Goal: Task Accomplishment & Management: Manage account settings

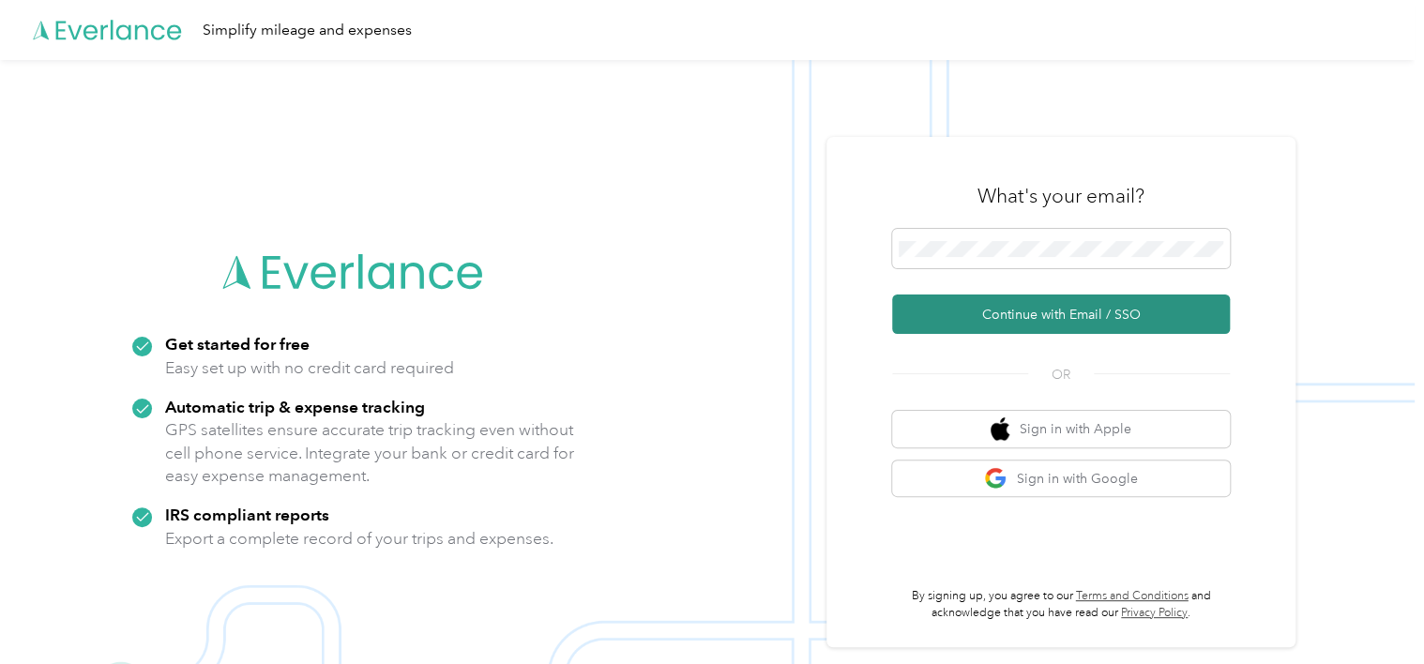
click at [1000, 321] on button "Continue with Email / SSO" at bounding box center [1061, 314] width 338 height 39
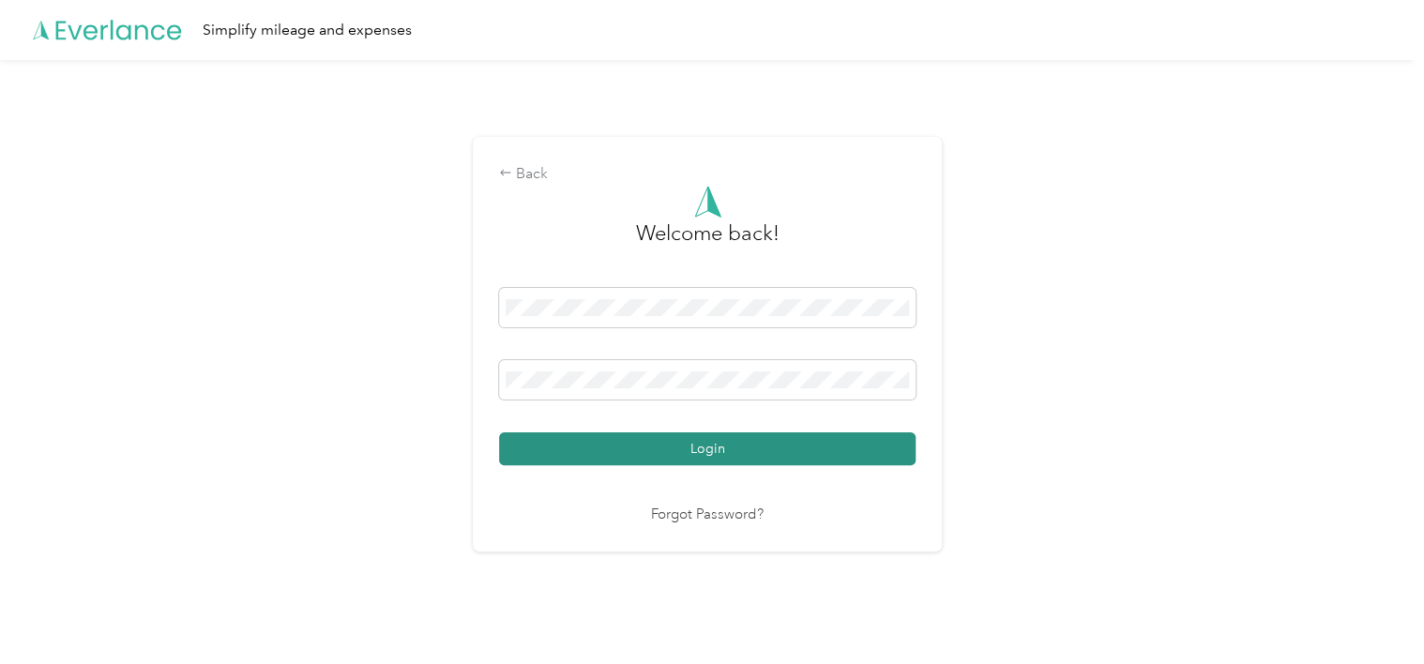
click at [637, 450] on button "Login" at bounding box center [707, 448] width 416 height 33
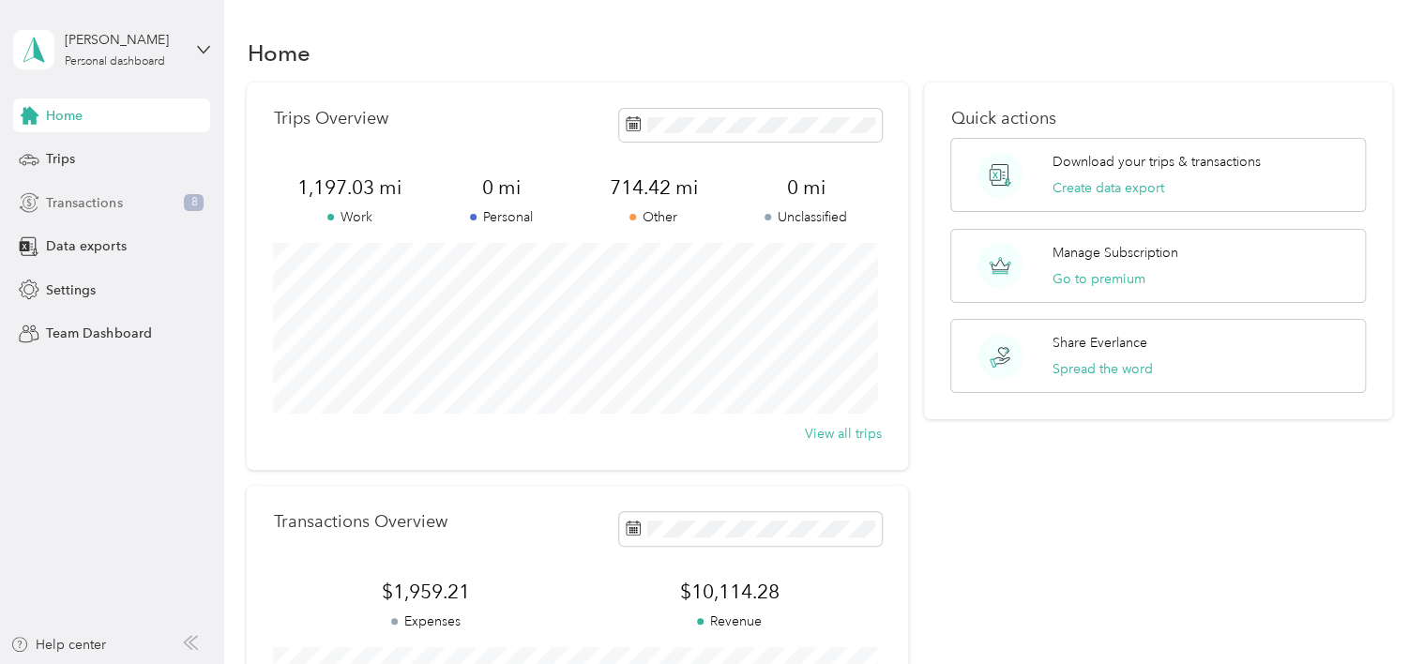
click at [73, 199] on span "Transactions" at bounding box center [84, 203] width 76 height 20
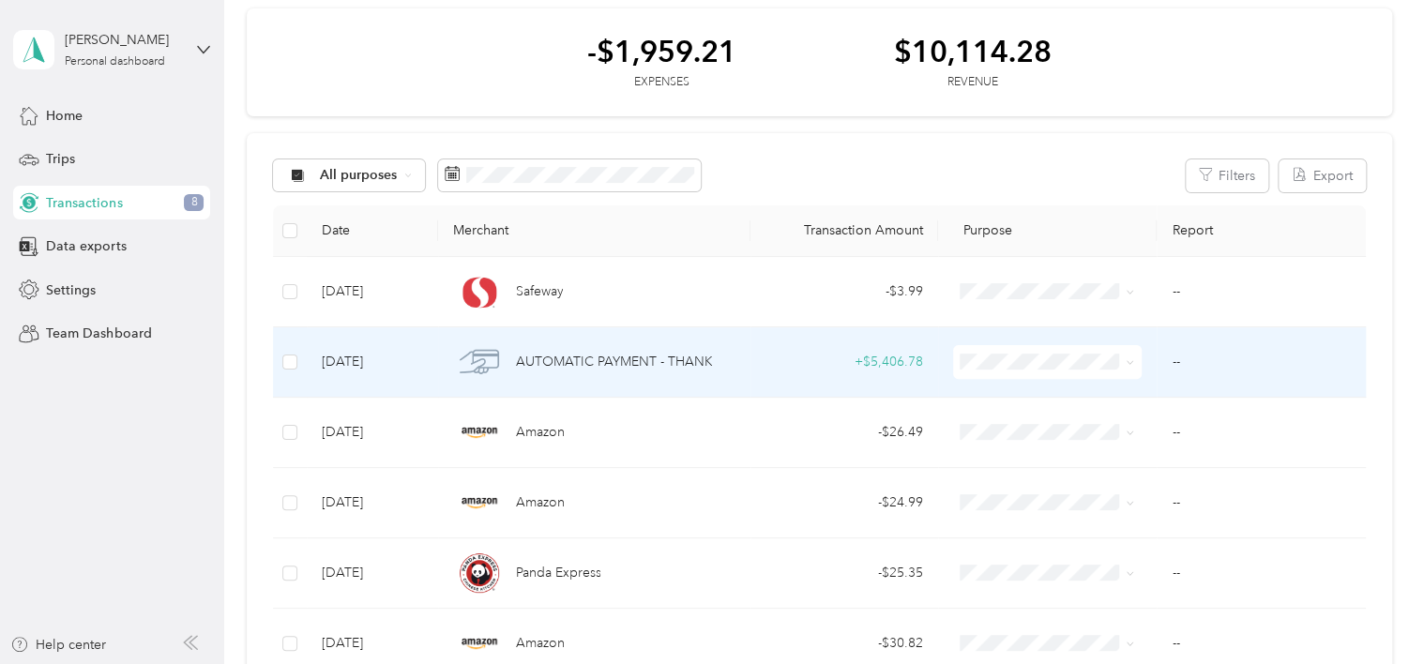
scroll to position [94, 0]
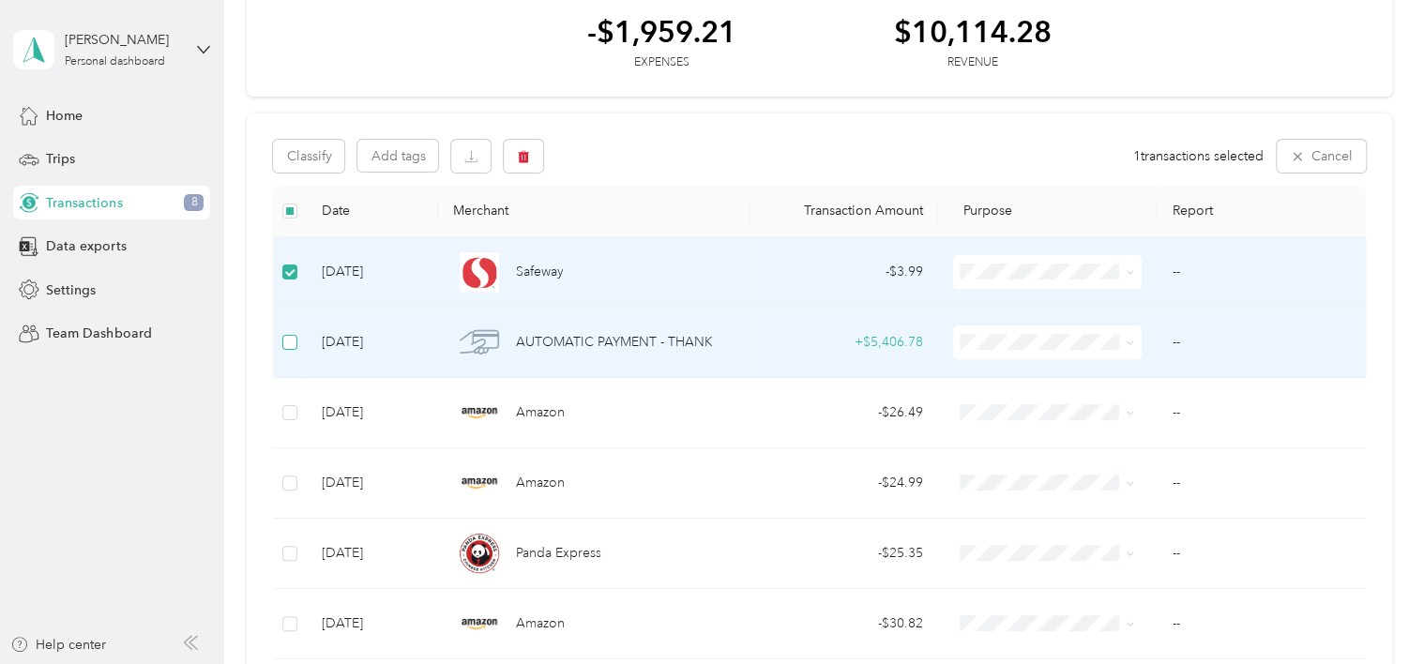
click at [293, 332] on label at bounding box center [289, 342] width 15 height 21
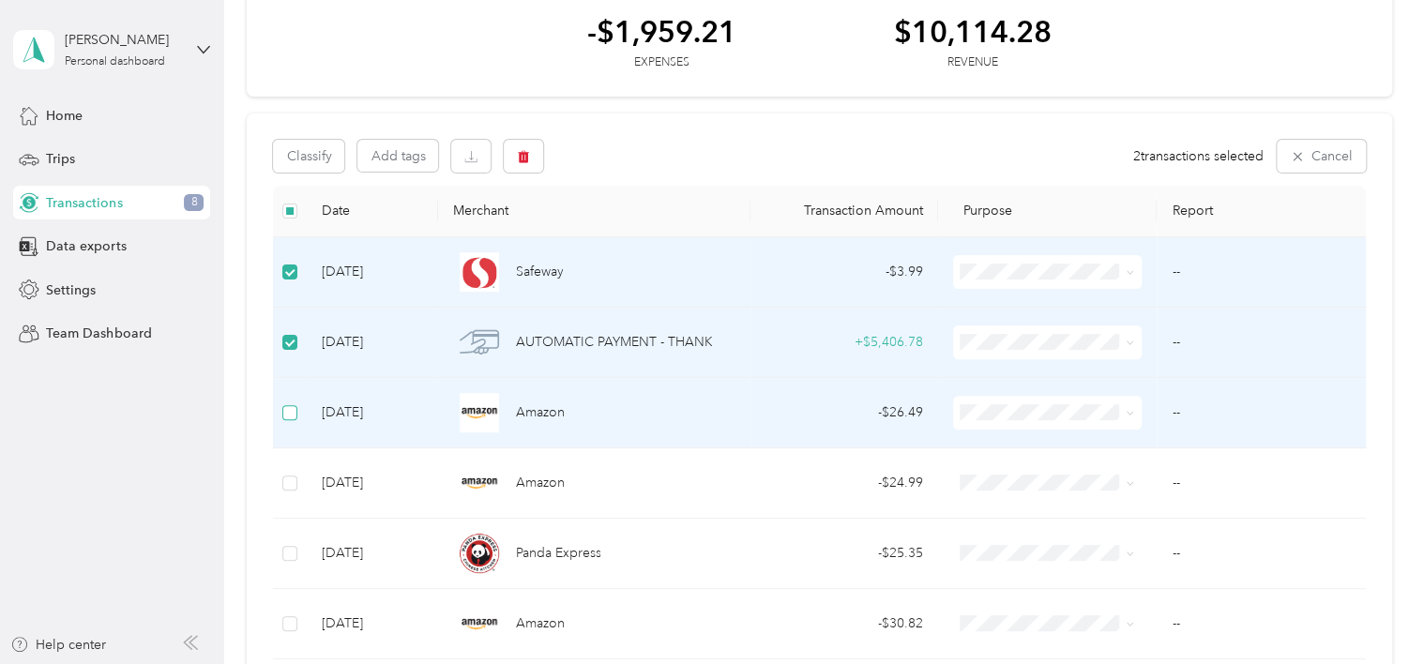
click at [293, 404] on label at bounding box center [289, 412] width 15 height 21
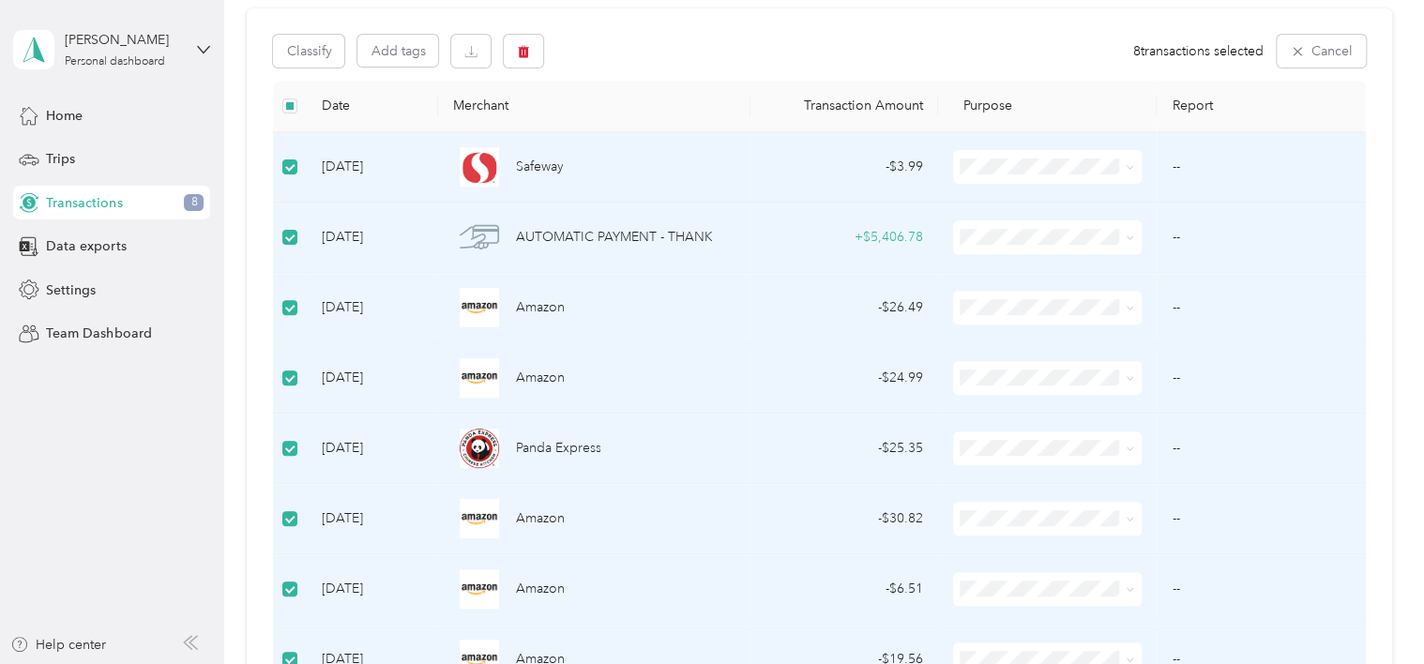
scroll to position [188, 0]
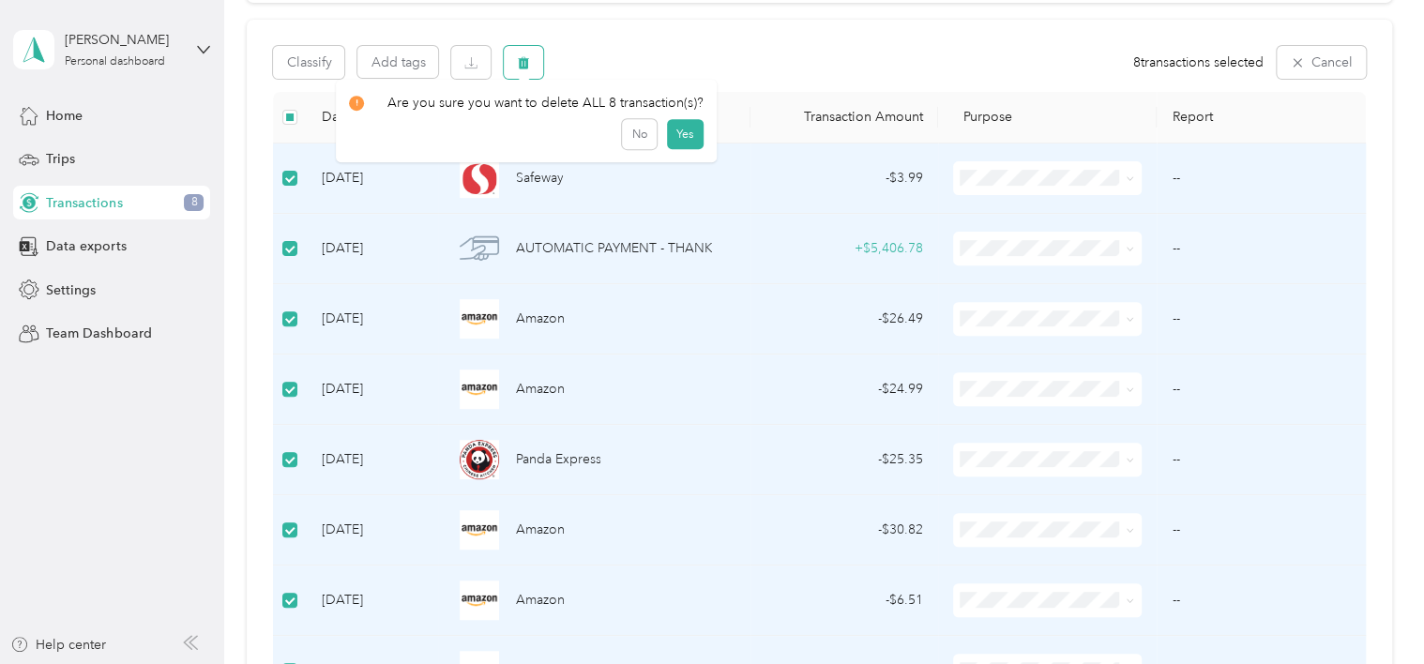
click at [538, 56] on button "button" at bounding box center [523, 62] width 39 height 33
click at [670, 132] on button "Yes" at bounding box center [685, 141] width 37 height 30
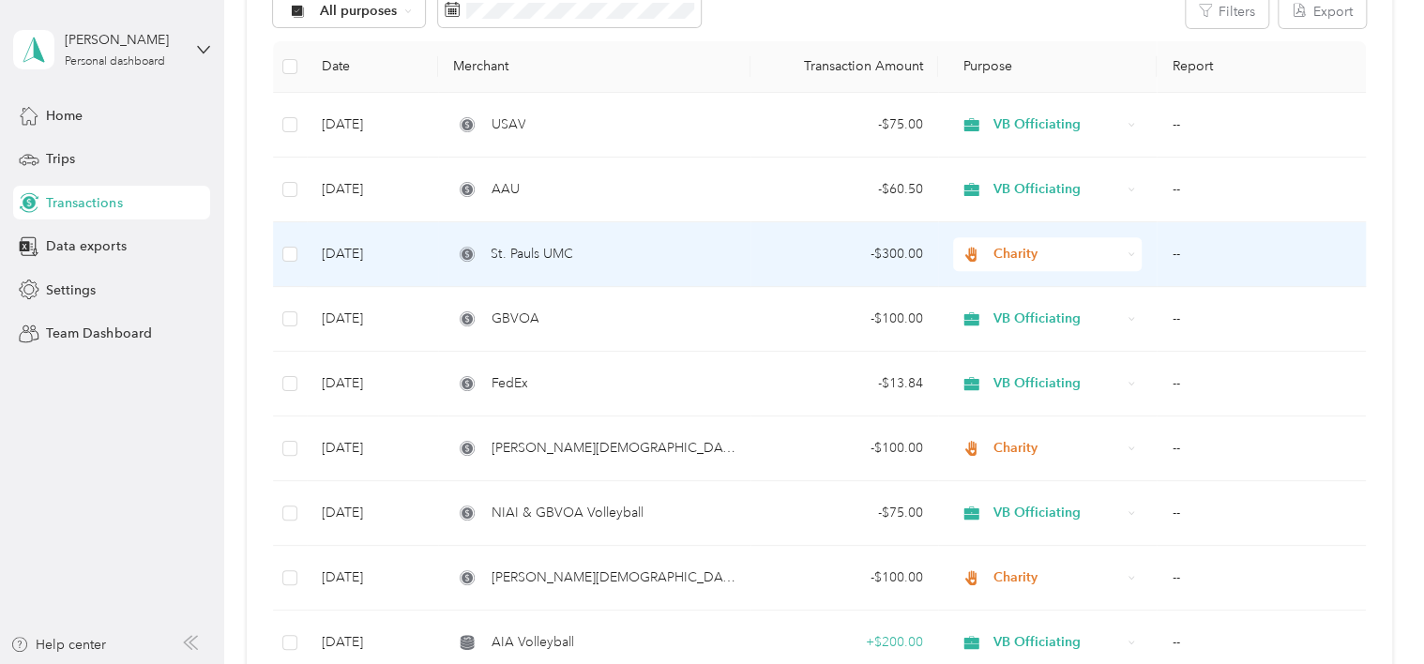
scroll to position [219, 0]
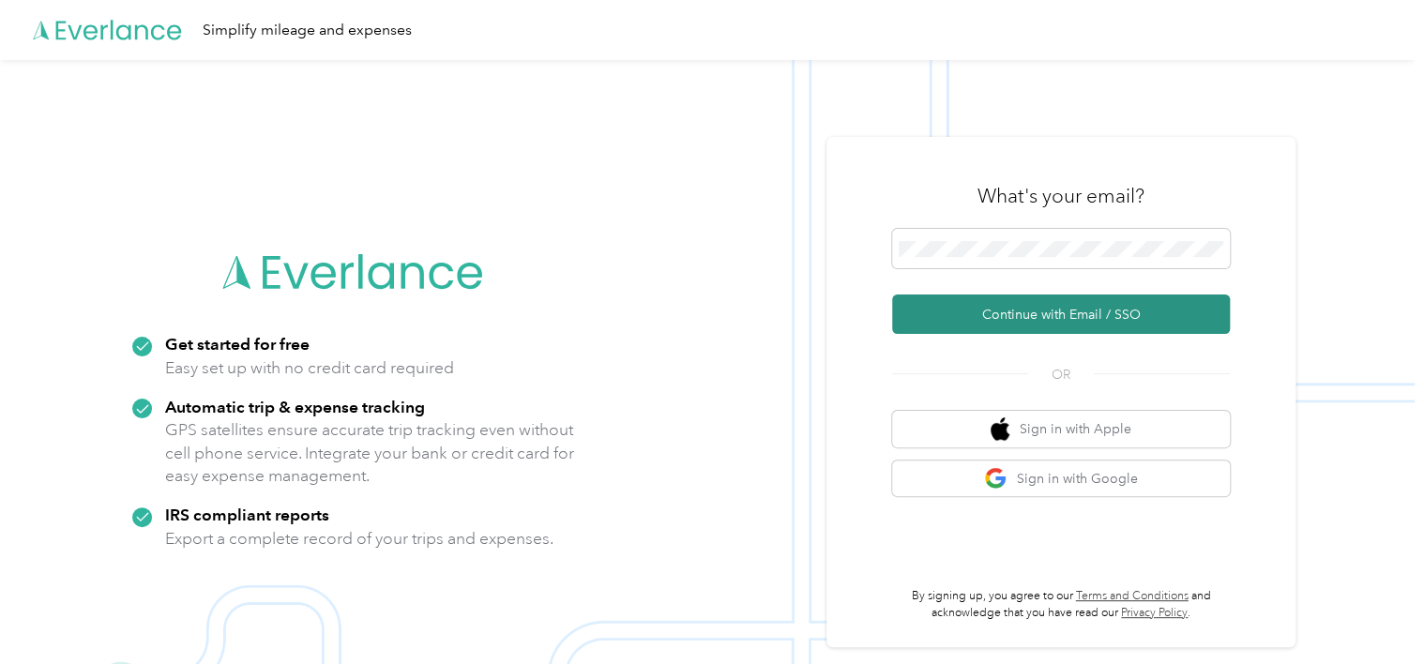
click at [992, 306] on button "Continue with Email / SSO" at bounding box center [1061, 314] width 338 height 39
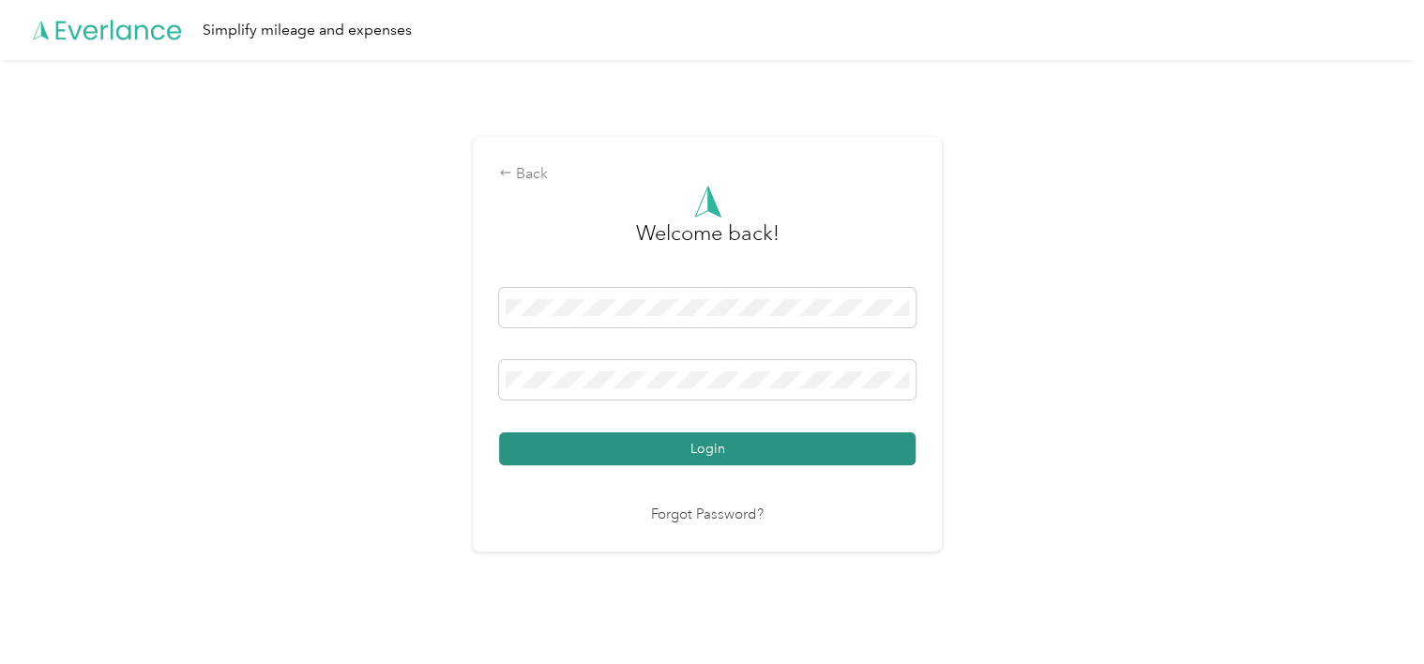
click at [640, 450] on button "Login" at bounding box center [707, 448] width 416 height 33
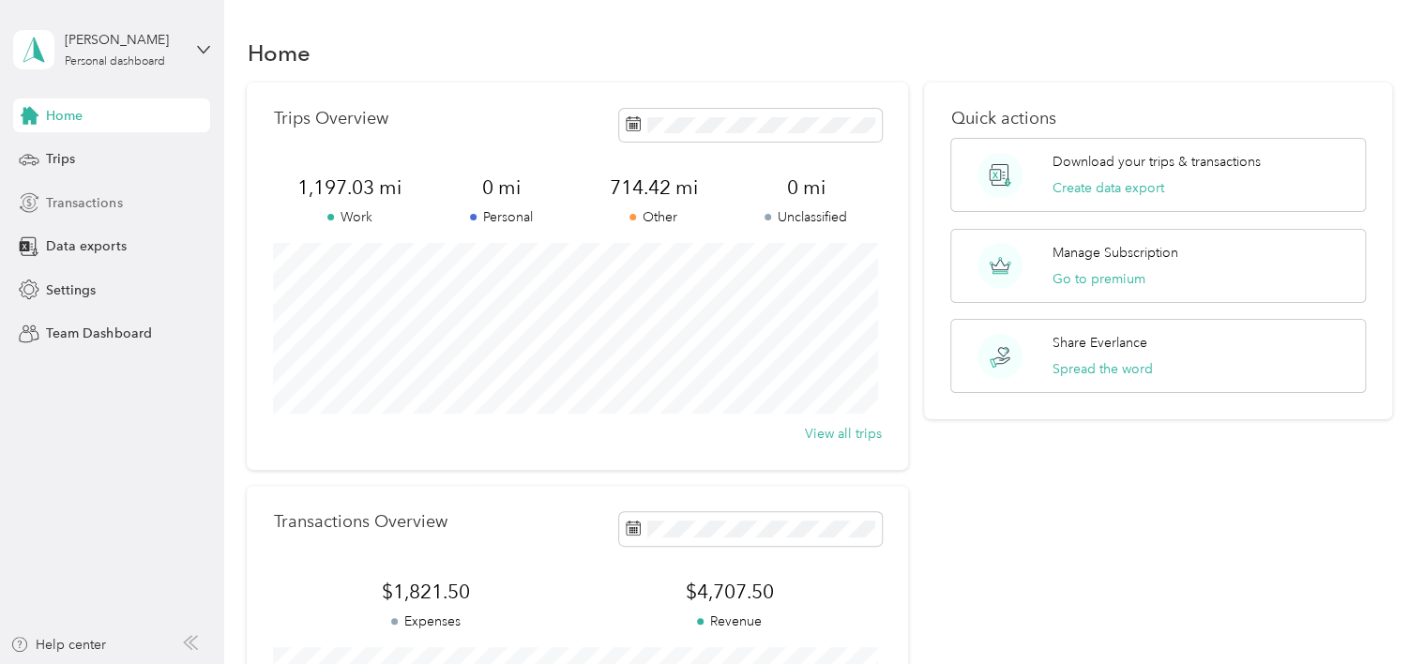
click at [70, 193] on span "Transactions" at bounding box center [84, 203] width 76 height 20
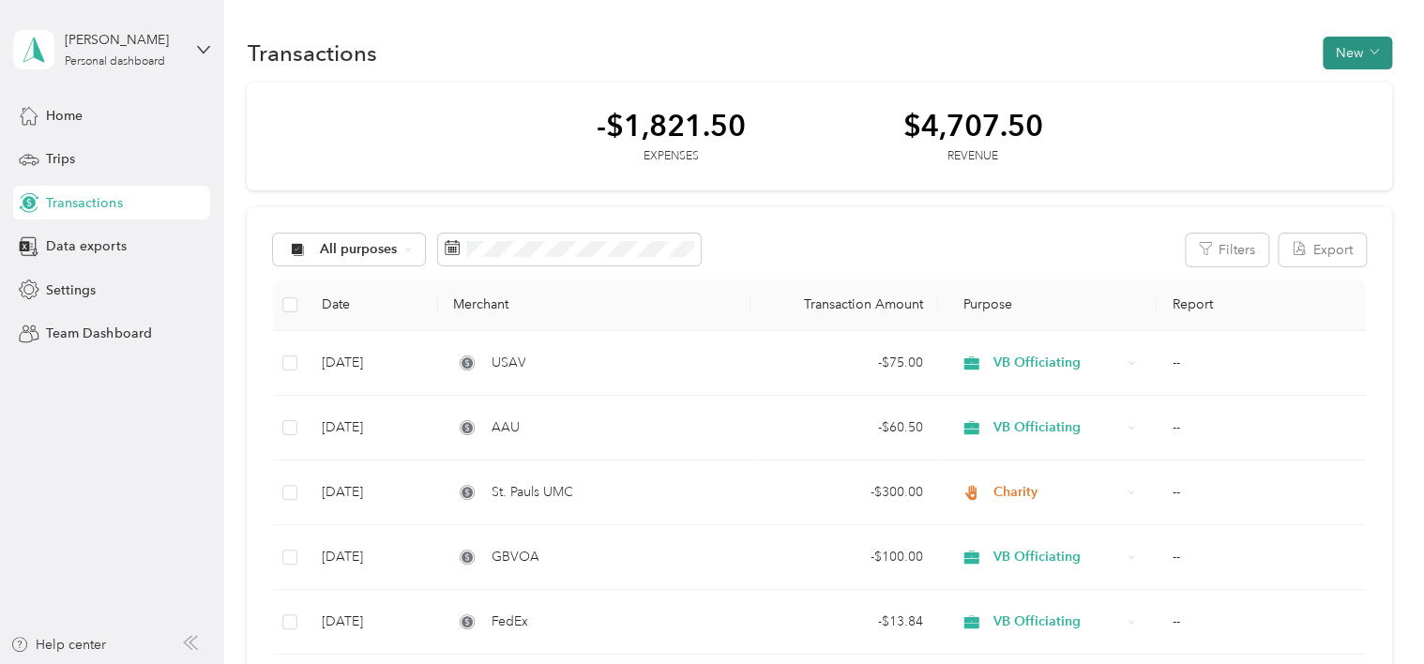
click at [1343, 46] on button "New" at bounding box center [1357, 53] width 69 height 33
click at [1327, 120] on span "Revenue" at bounding box center [1348, 121] width 52 height 20
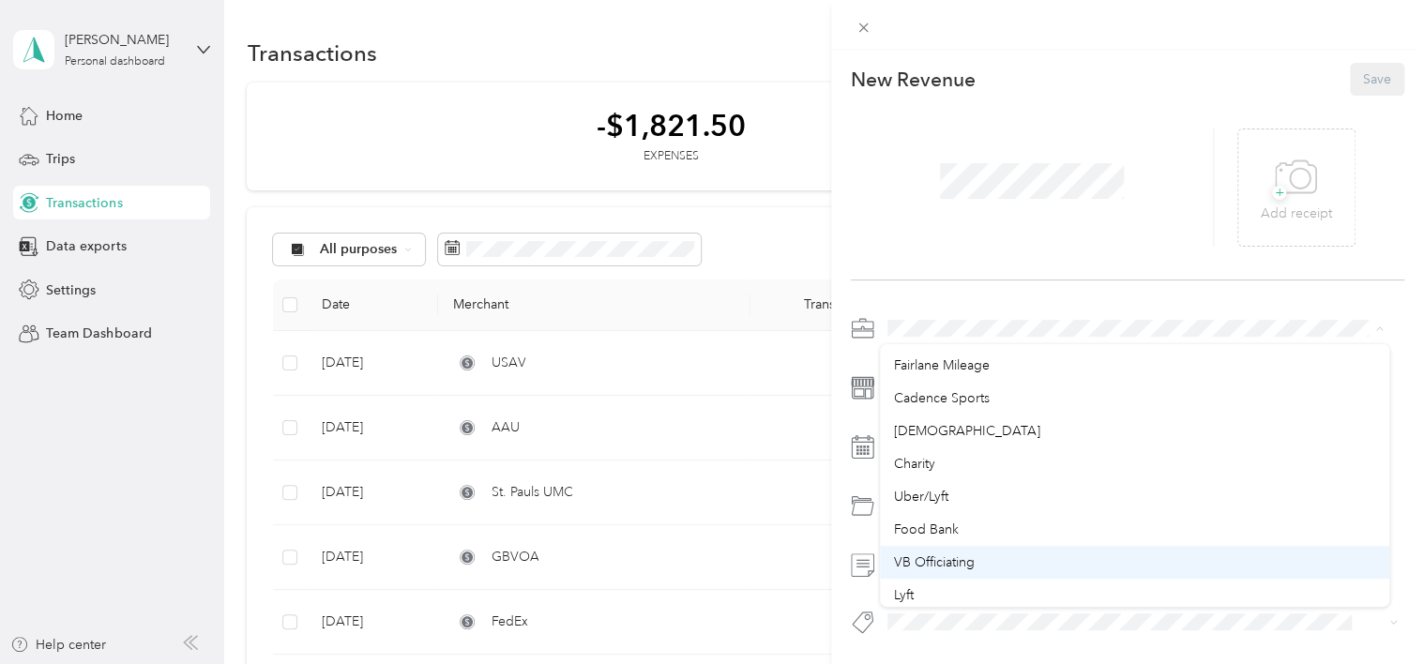
scroll to position [62, 0]
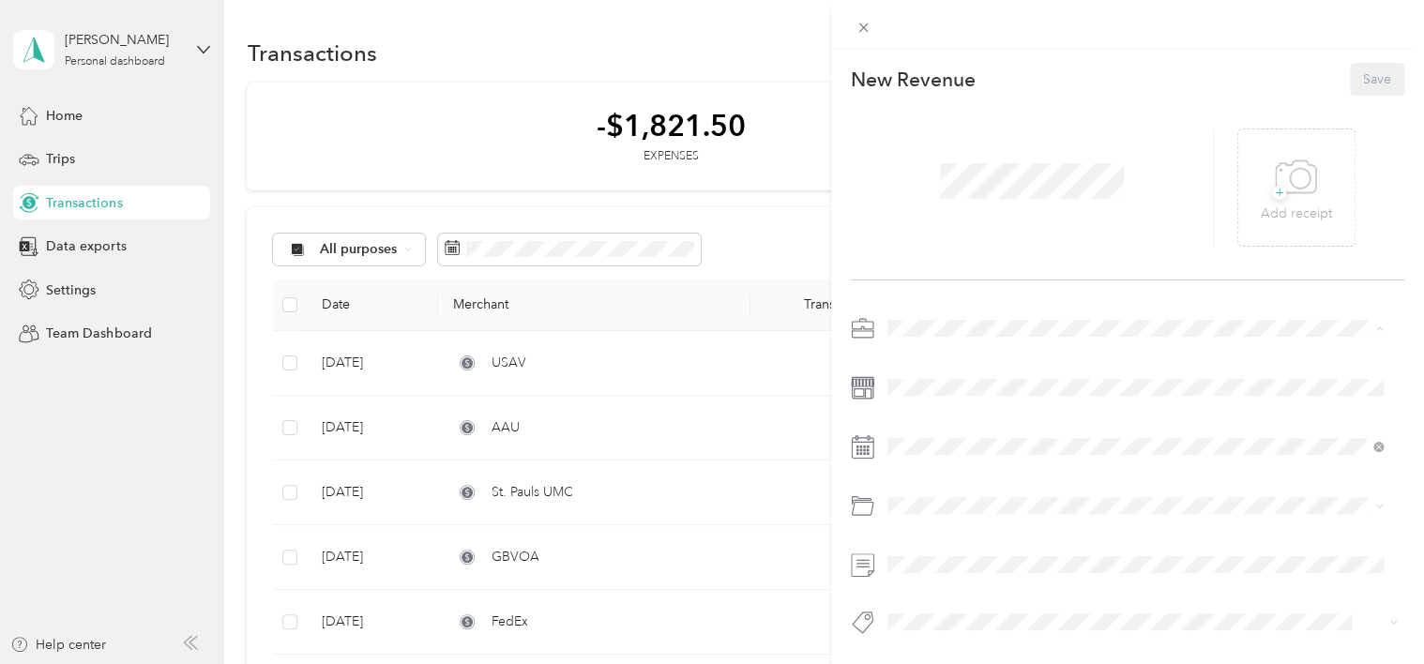
click at [942, 550] on li "VB Officiating" at bounding box center [1134, 561] width 509 height 33
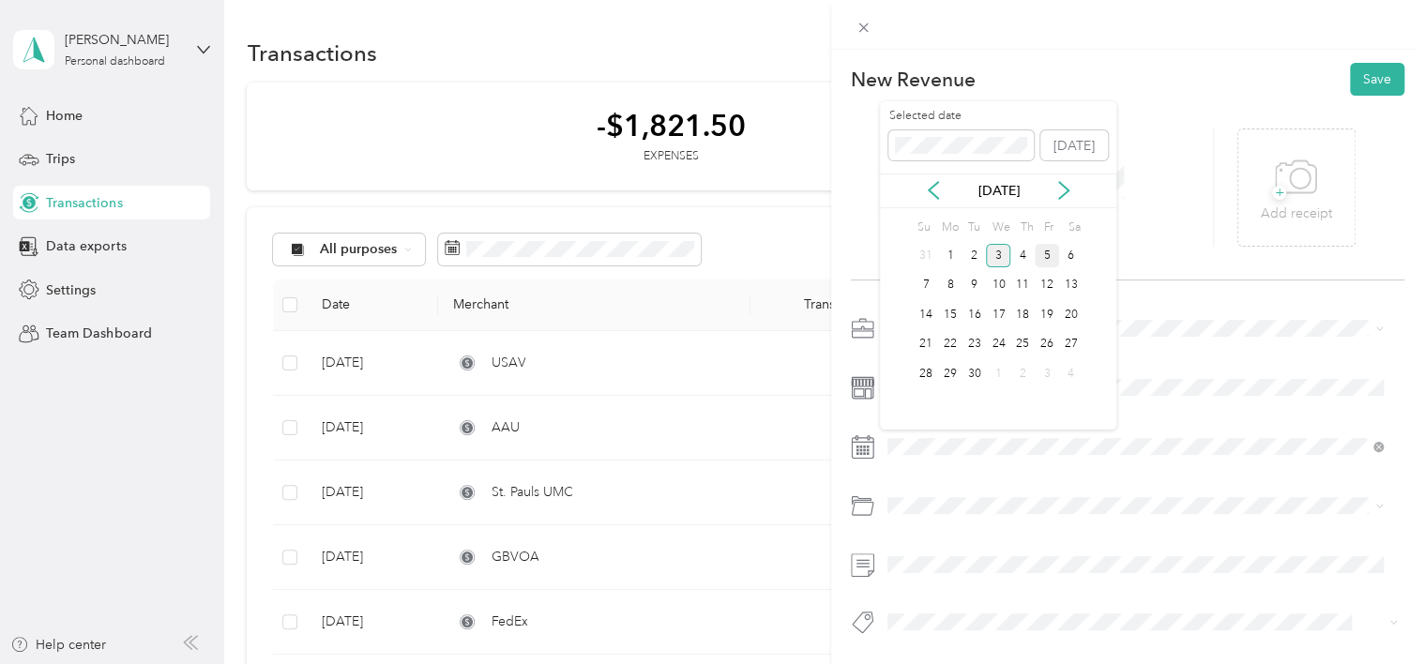
click at [1051, 253] on div "5" at bounding box center [1047, 255] width 24 height 23
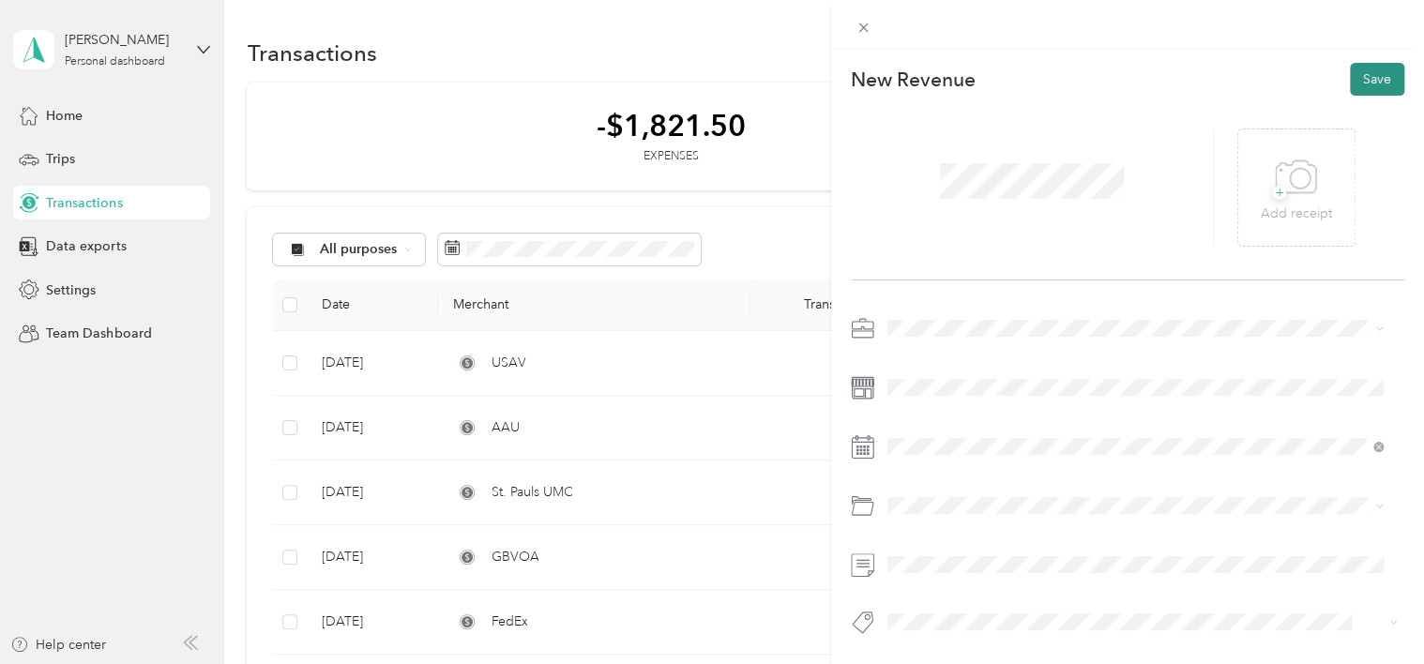
click at [1350, 83] on button "Save" at bounding box center [1377, 79] width 54 height 33
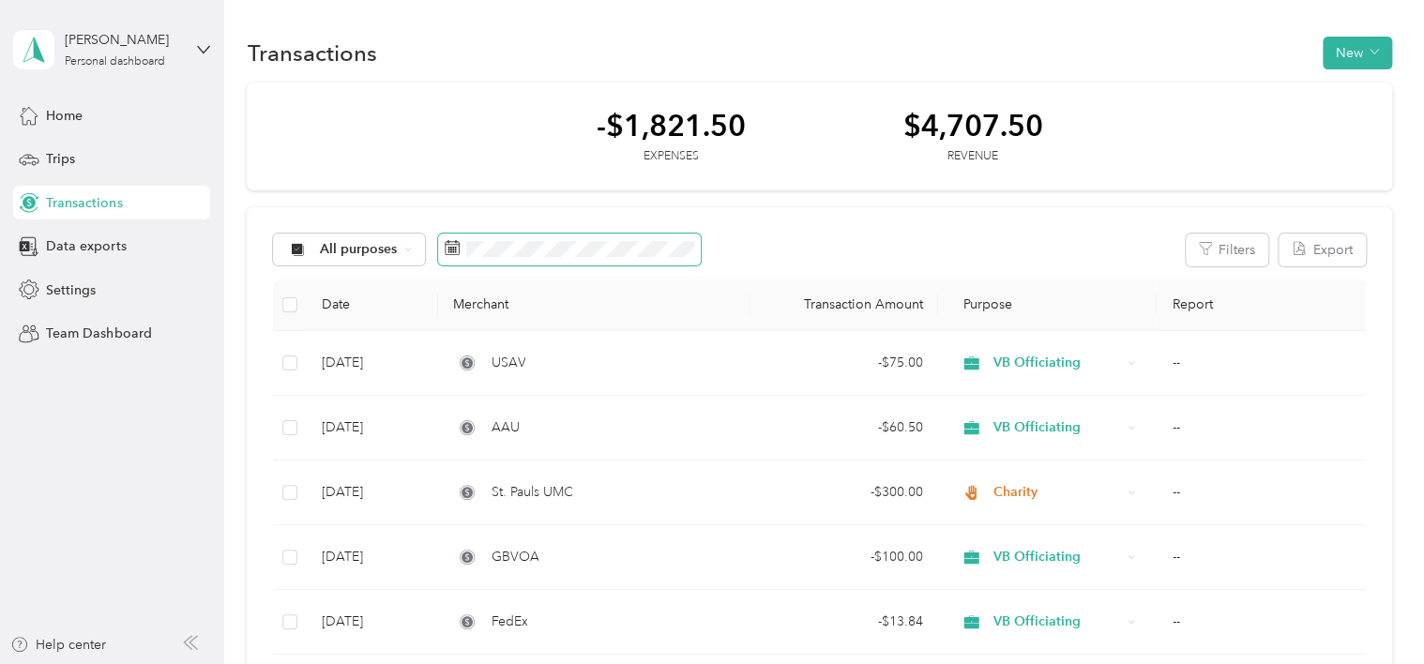
click at [666, 258] on span at bounding box center [569, 250] width 263 height 32
click at [401, 252] on div "All purposes" at bounding box center [349, 250] width 152 height 32
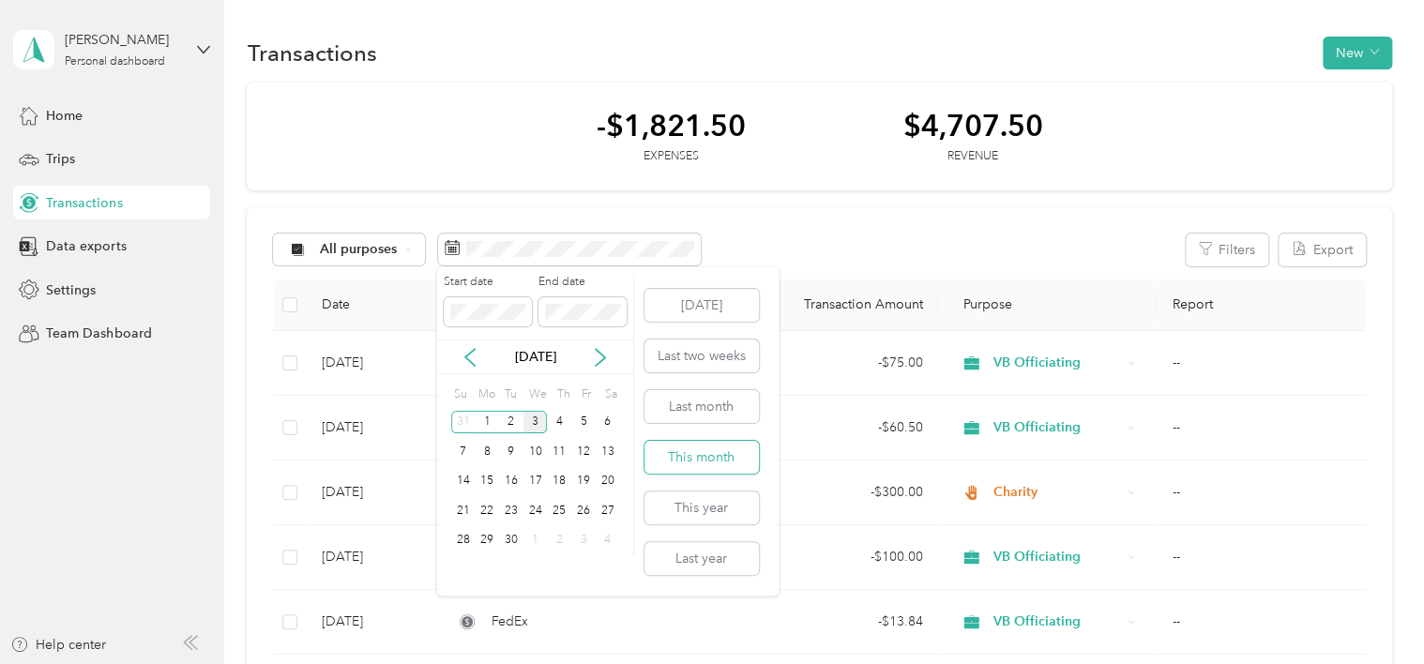
click at [719, 454] on button "This month" at bounding box center [701, 457] width 114 height 33
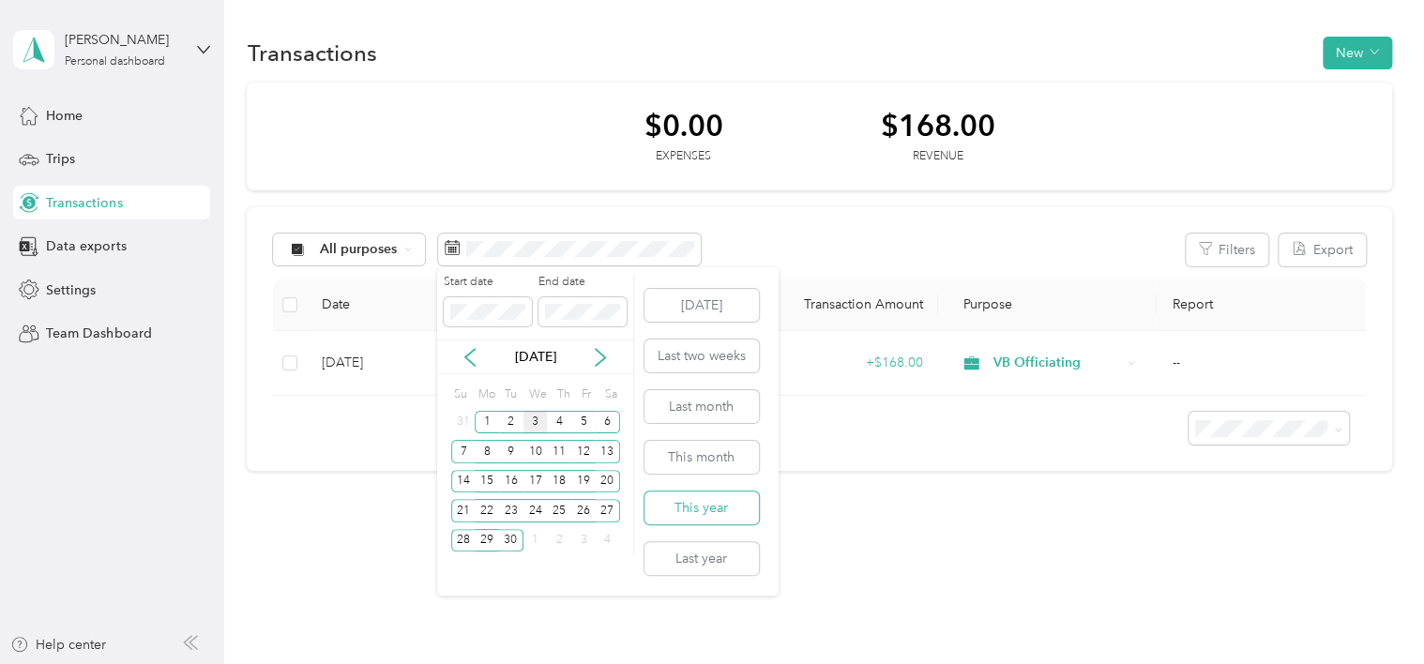
click at [698, 504] on button "This year" at bounding box center [701, 508] width 114 height 33
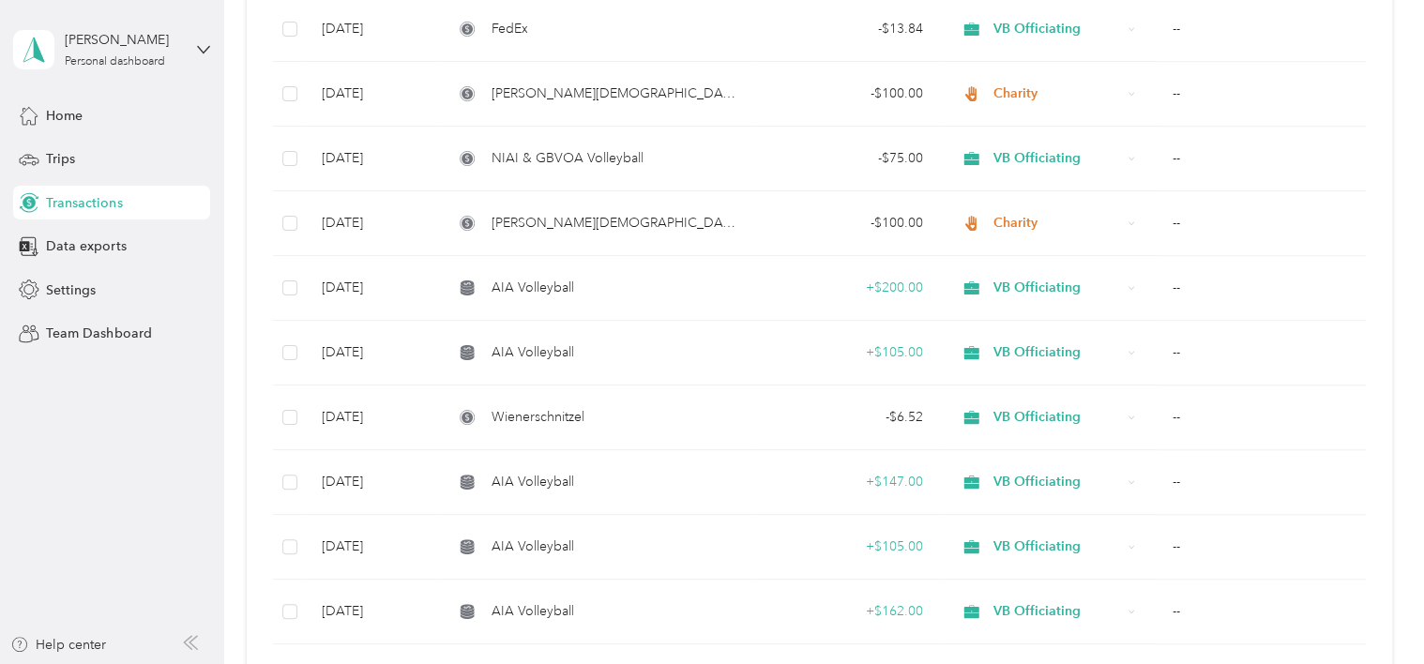
scroll to position [657, 0]
